Goal: Task Accomplishment & Management: Manage account settings

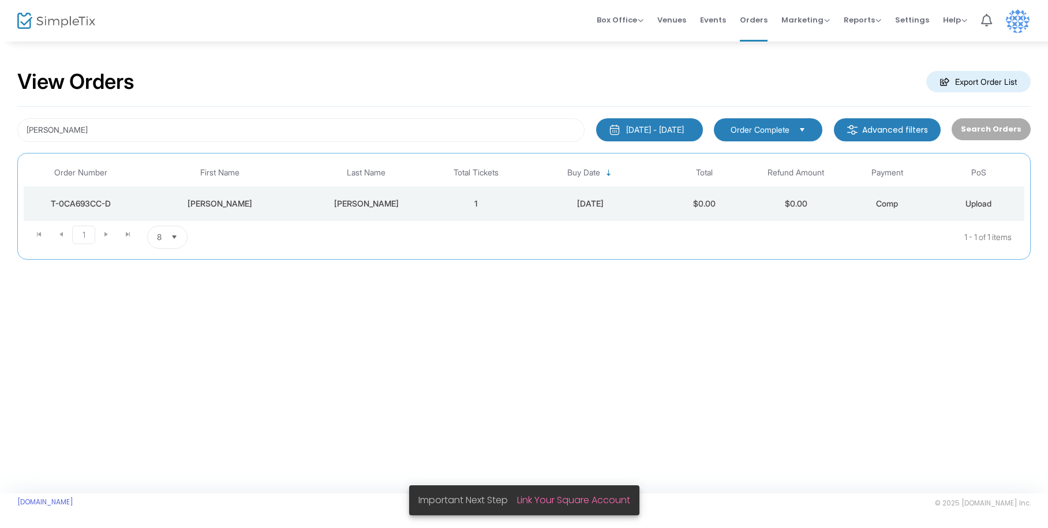
click at [40, 331] on div "View Orders Export Order List [PERSON_NAME] [DATE] - [DATE] Last 30 Days [DATE]…" at bounding box center [524, 266] width 1048 height 453
drag, startPoint x: 73, startPoint y: 125, endPoint x: 10, endPoint y: 122, distance: 62.9
click at [10, 122] on div "View Orders Export Order List [PERSON_NAME] [DATE] - [DATE] Last 30 Days [DATE]…" at bounding box center [524, 170] width 1048 height 260
click at [657, 124] on div "[DATE] - [DATE]" at bounding box center [655, 130] width 58 height 12
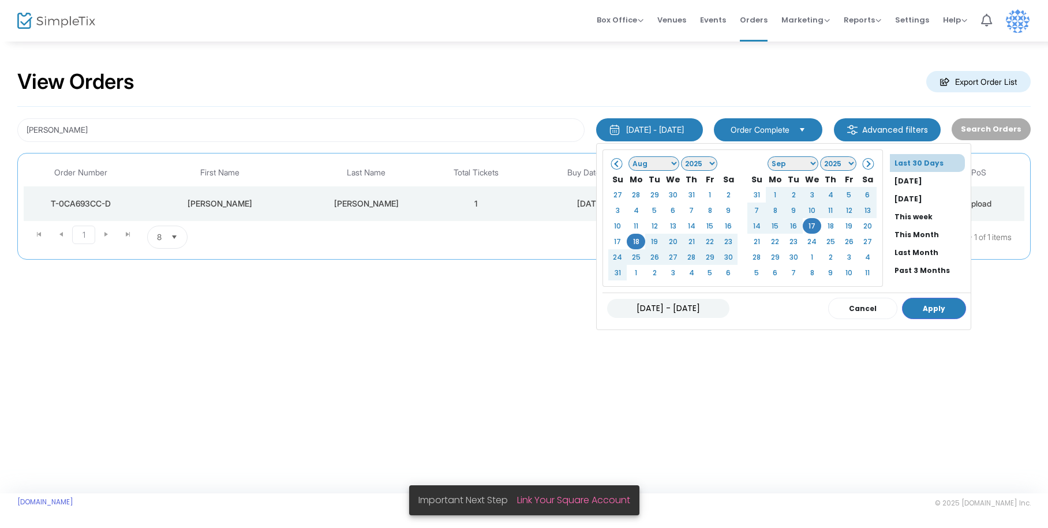
click at [684, 91] on div "View Orders Export Order List" at bounding box center [523, 82] width 1013 height 49
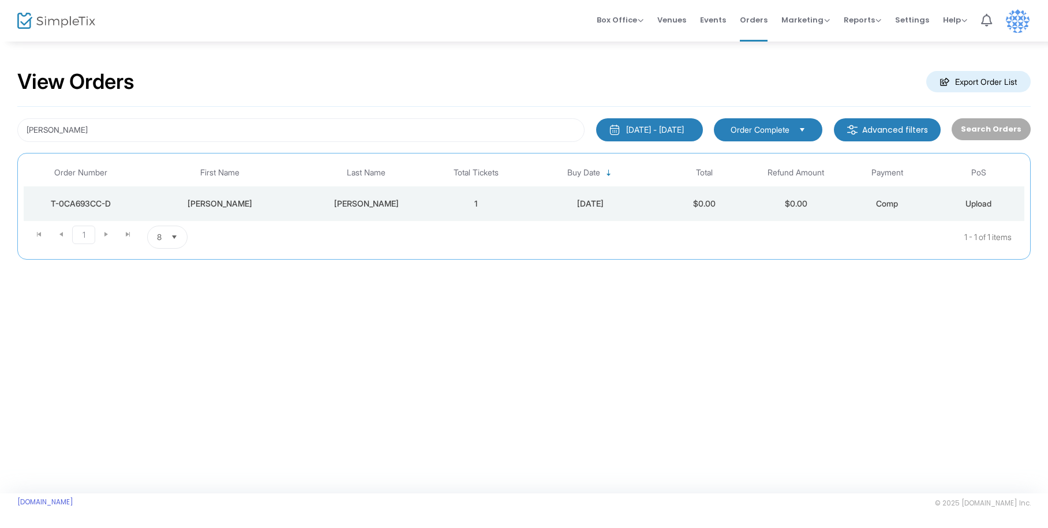
click at [801, 121] on span "Select" at bounding box center [802, 129] width 19 height 19
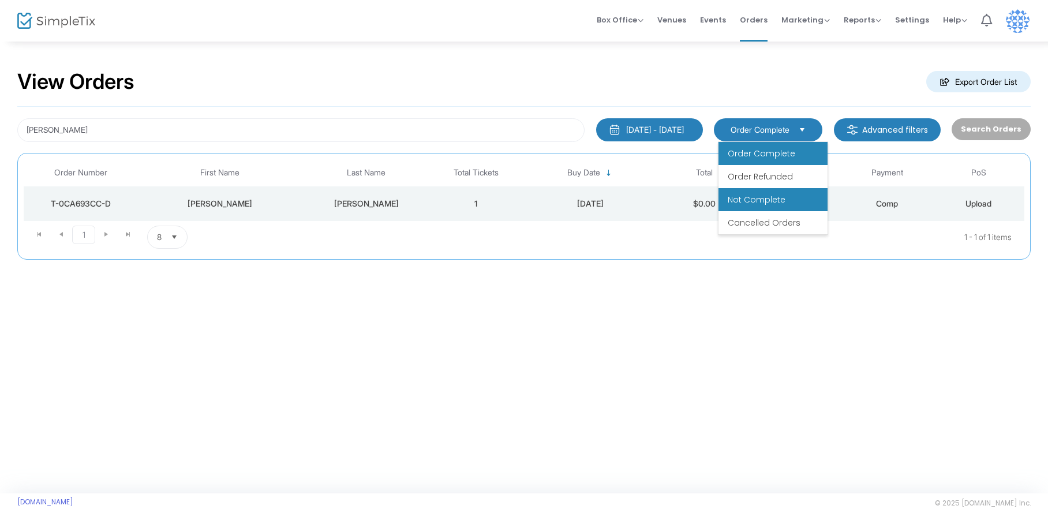
click at [776, 192] on li "Not Complete" at bounding box center [772, 199] width 109 height 23
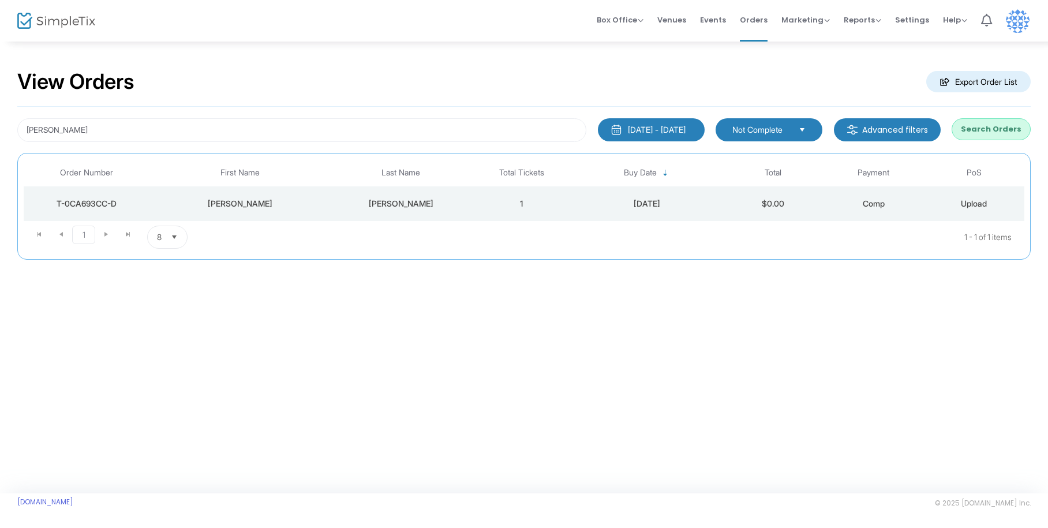
click at [809, 123] on span "Select" at bounding box center [802, 129] width 19 height 19
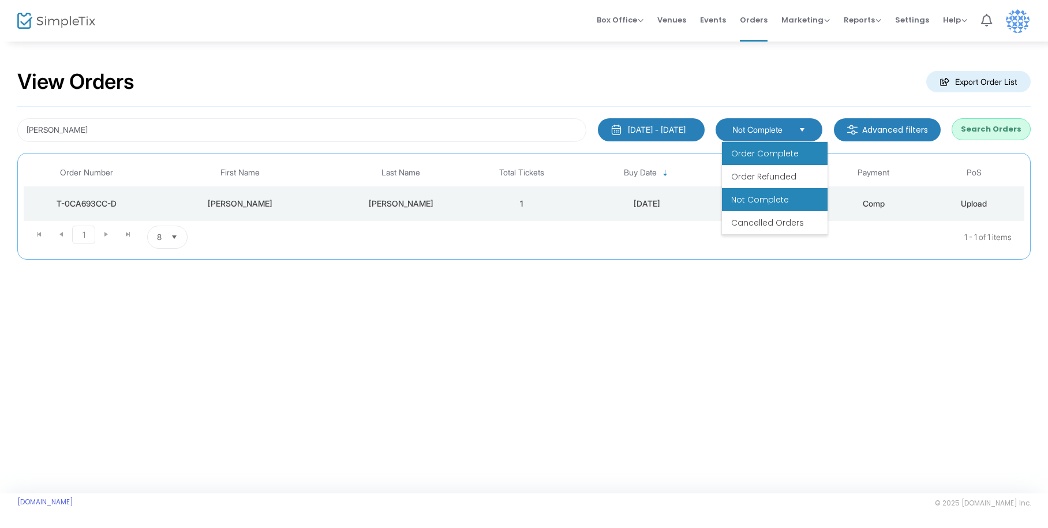
click at [789, 155] on span "Order Complete" at bounding box center [764, 154] width 67 height 12
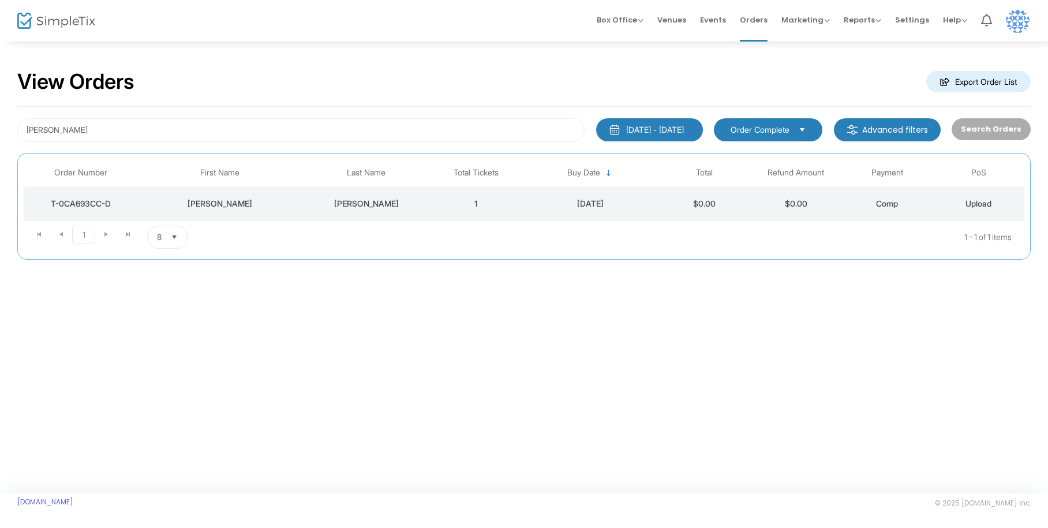
click at [617, 382] on div "View Orders Export Order List [PERSON_NAME] [DATE] - [DATE] Last 30 Days [DATE]…" at bounding box center [524, 266] width 1048 height 453
click at [61, 311] on div "View Orders Export Order List [PERSON_NAME] [DATE] - [DATE] Last 30 Days [DATE]…" at bounding box center [524, 266] width 1048 height 453
drag, startPoint x: 71, startPoint y: 129, endPoint x: -9, endPoint y: 125, distance: 79.7
click at [0, 125] on html "Processing... please wait Box Office Sell Tickets Bookings Sell Season Pass Ven…" at bounding box center [524, 264] width 1048 height 528
type input "y"
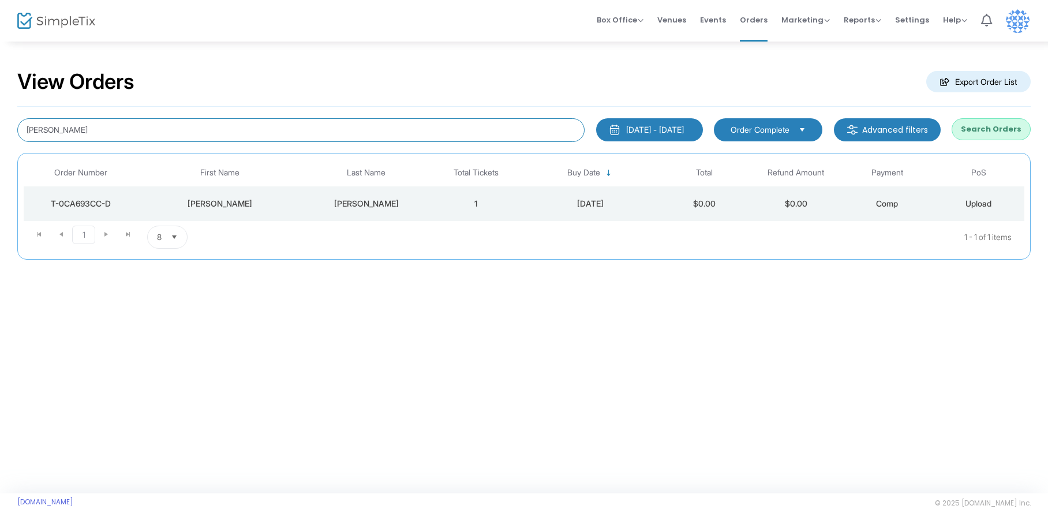
type input "[PERSON_NAME]"
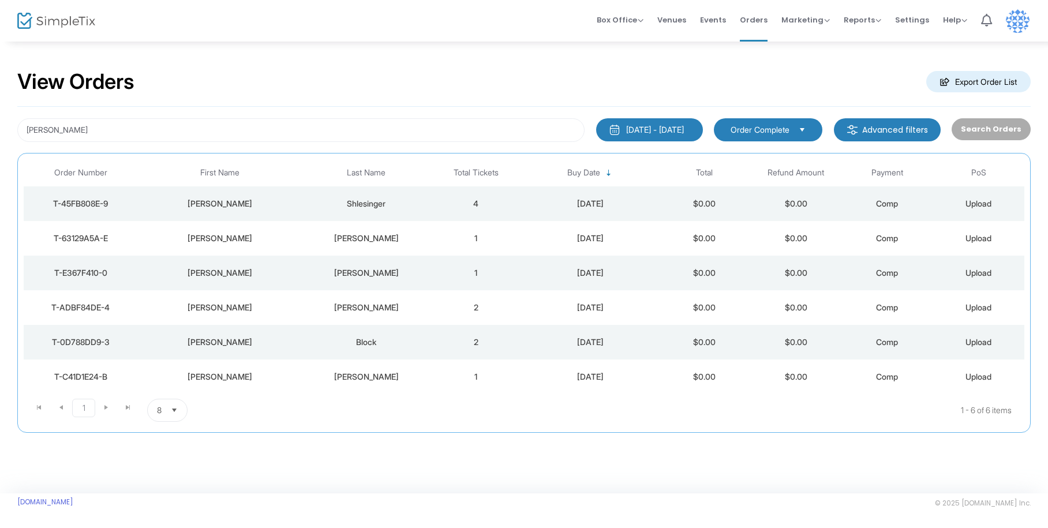
click at [237, 201] on div "[PERSON_NAME]" at bounding box center [220, 204] width 159 height 12
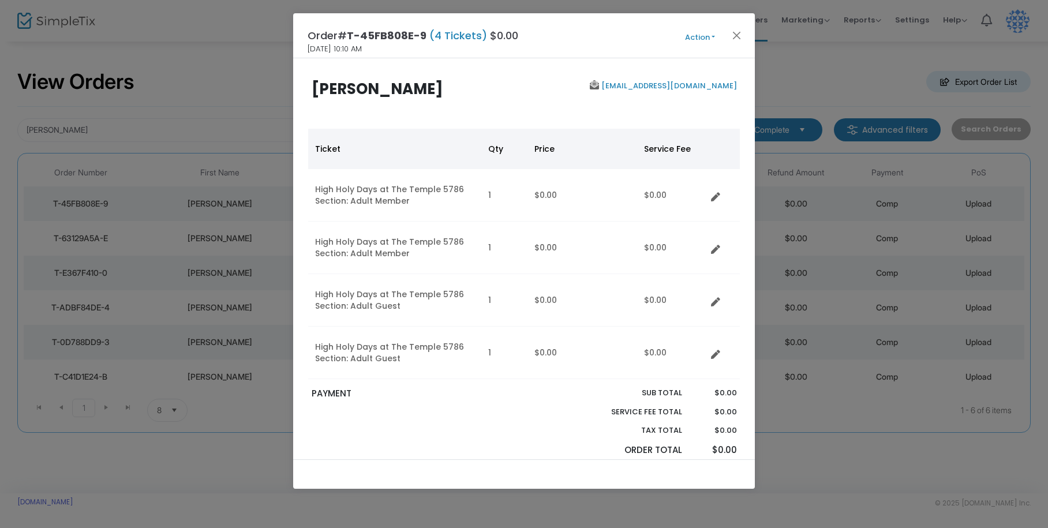
click at [695, 36] on button "Action" at bounding box center [699, 37] width 69 height 13
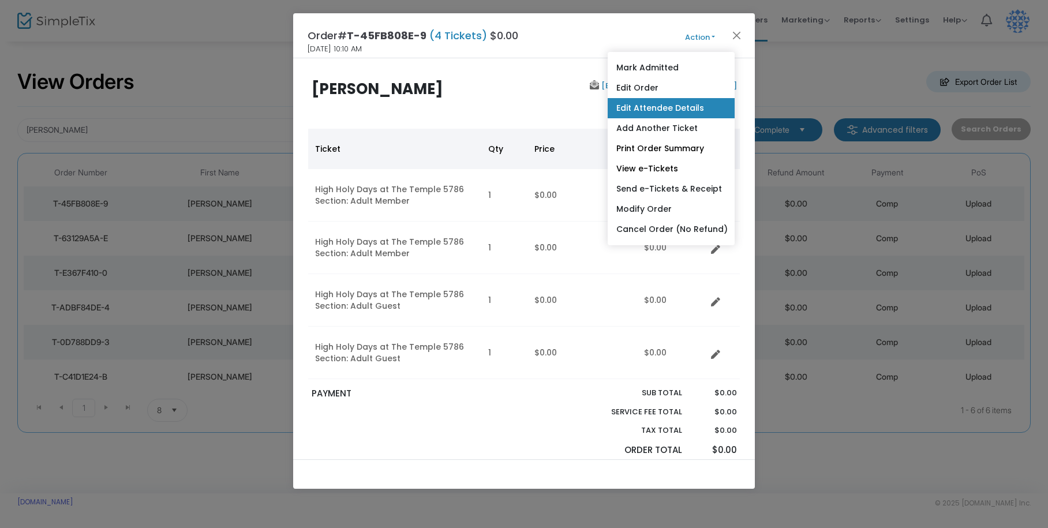
click at [675, 108] on link "Edit Attendee Details" at bounding box center [670, 108] width 127 height 20
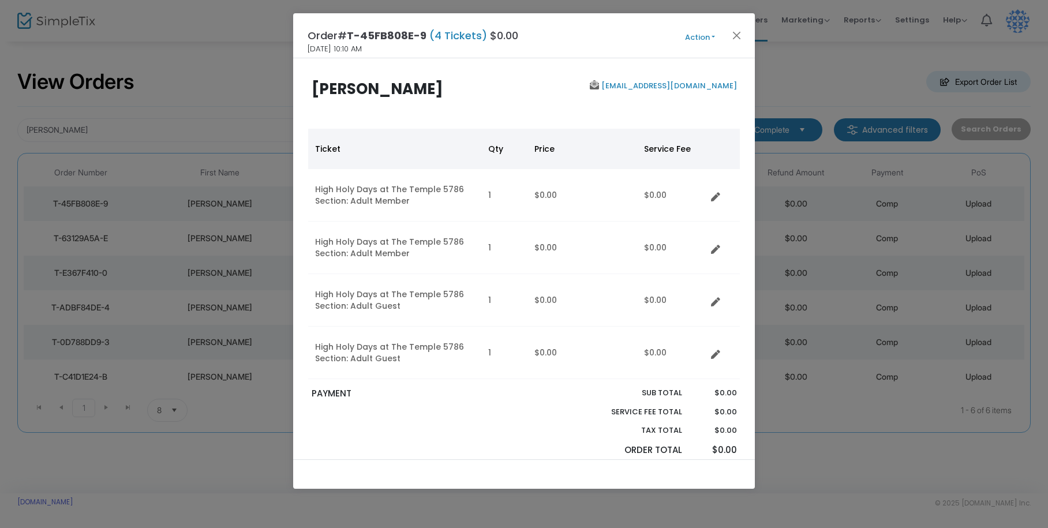
click at [704, 37] on button "Action" at bounding box center [699, 37] width 69 height 13
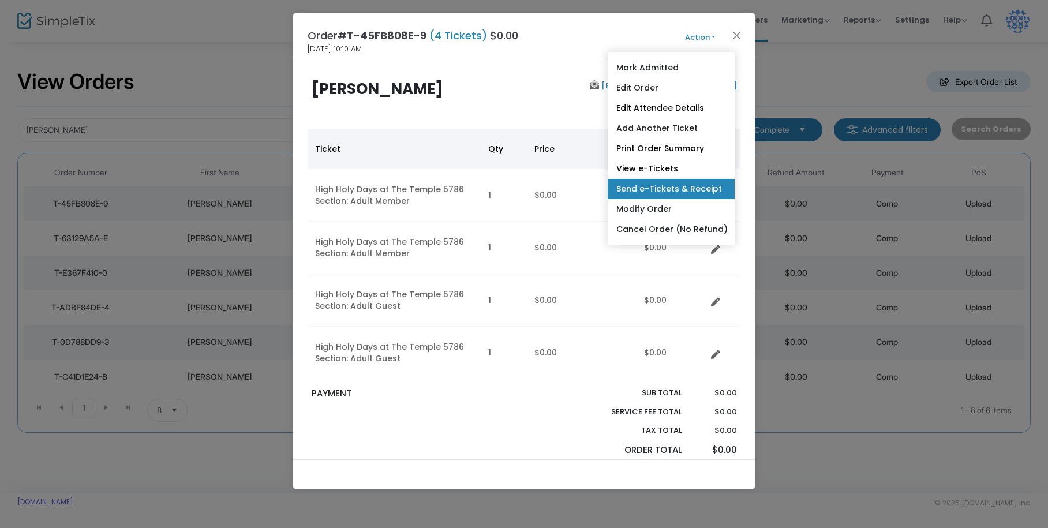
click at [665, 192] on link "Send e-Tickets & Receipt" at bounding box center [670, 189] width 127 height 20
type input "[EMAIL_ADDRESS][DOMAIN_NAME]"
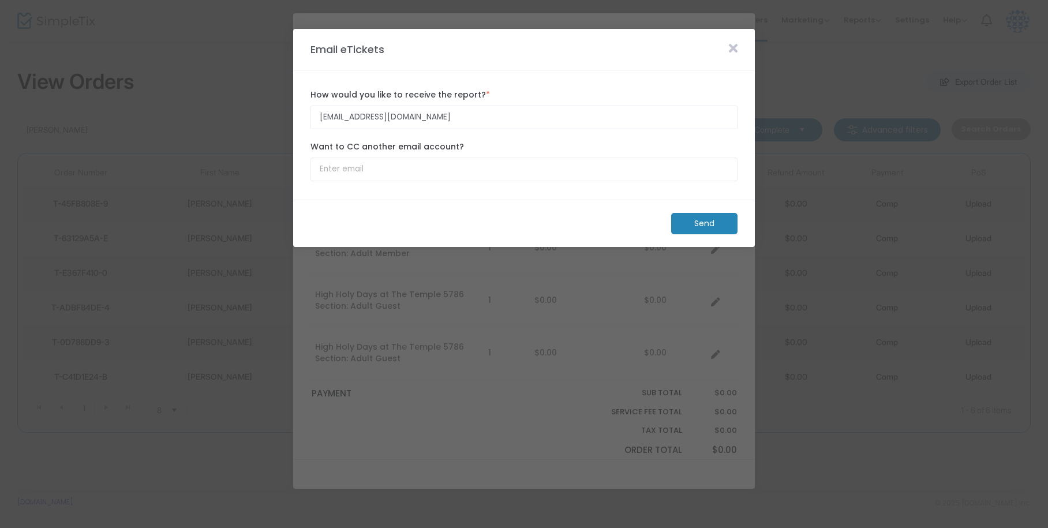
click at [699, 223] on m-button "Send" at bounding box center [704, 223] width 66 height 21
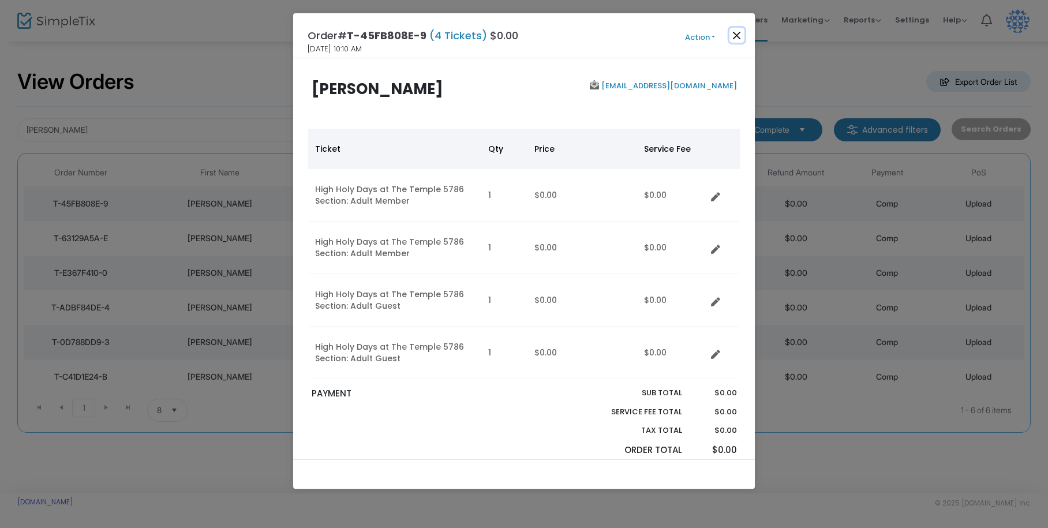
click at [735, 33] on button "Close" at bounding box center [736, 35] width 15 height 15
